Goal: Task Accomplishment & Management: Manage account settings

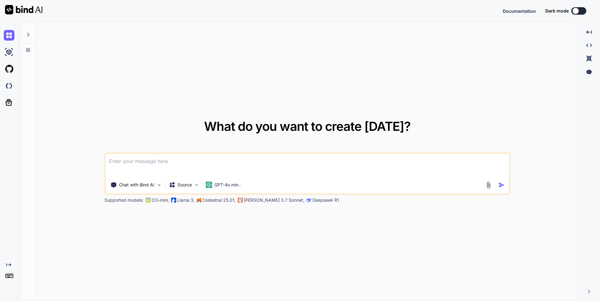
type textarea "x"
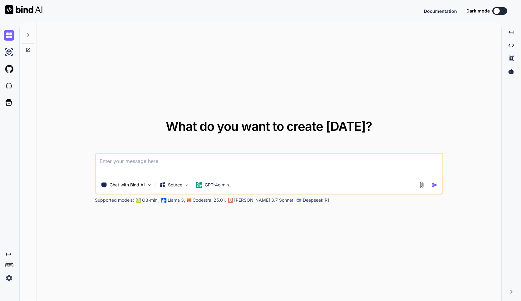
click at [114, 168] on textarea at bounding box center [269, 165] width 347 height 23
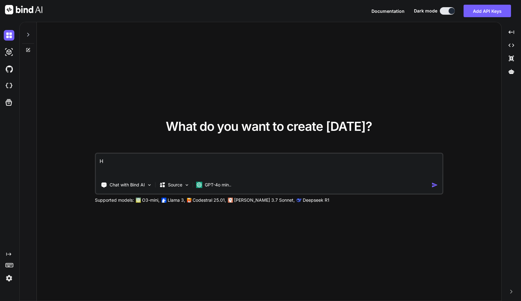
type textarea "Hi"
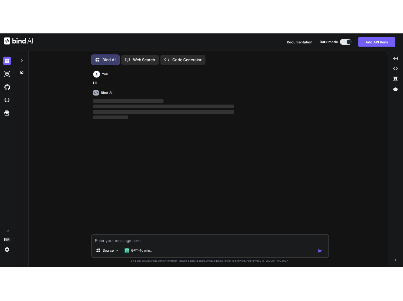
scroll to position [3, 0]
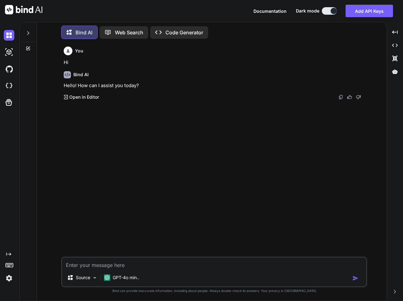
click at [7, 280] on img at bounding box center [9, 278] width 11 height 11
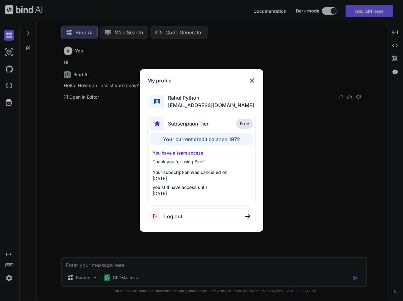
click at [172, 218] on span "Log out" at bounding box center [173, 216] width 18 height 7
